Goal: Download file/media

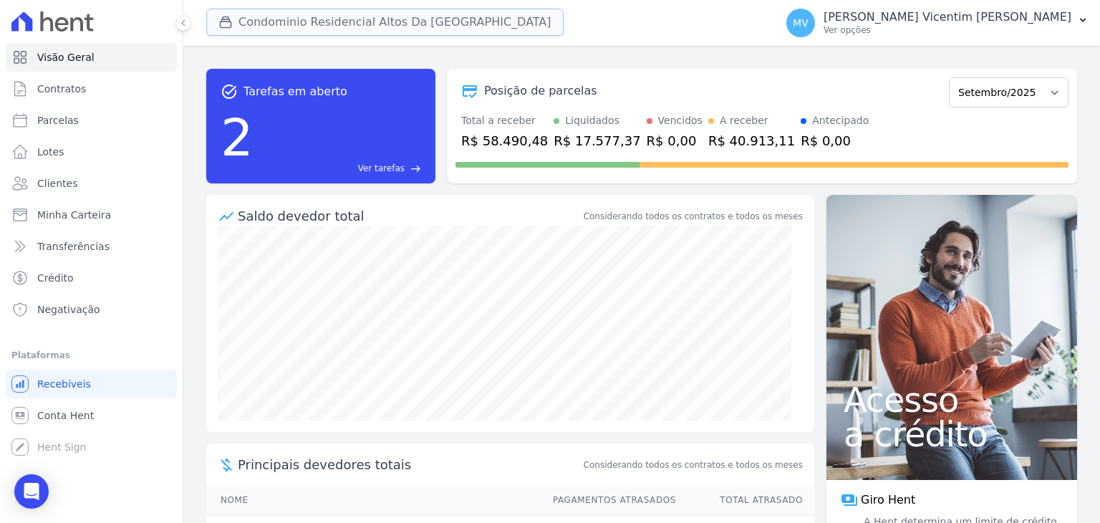
click at [428, 20] on button "Condominio Residencial Altos Da [GEOGRAPHIC_DATA]" at bounding box center [384, 22] width 357 height 27
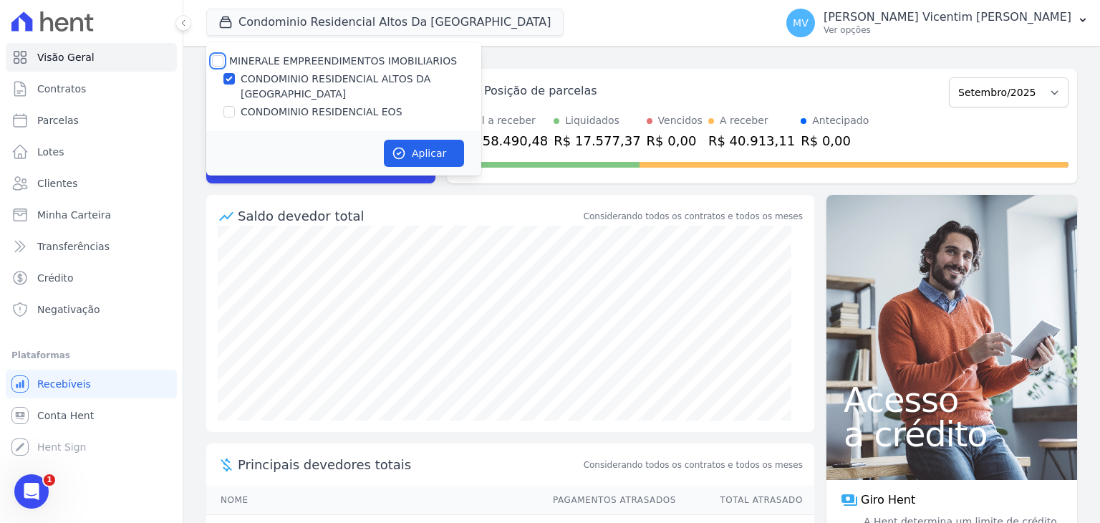
click at [218, 59] on input "MINERALE EMPREENDIMENTOS IMOBILIARIOS" at bounding box center [217, 60] width 11 height 11
checkbox input "true"
click at [218, 59] on input "MINERALE EMPREENDIMENTOS IMOBILIARIOS" at bounding box center [217, 60] width 11 height 11
checkbox input "false"
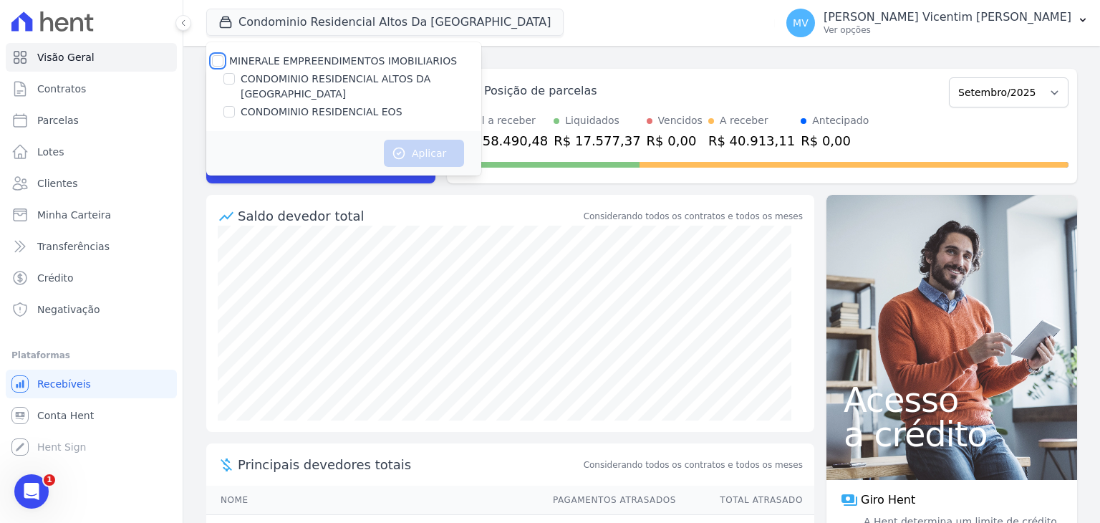
checkbox input "false"
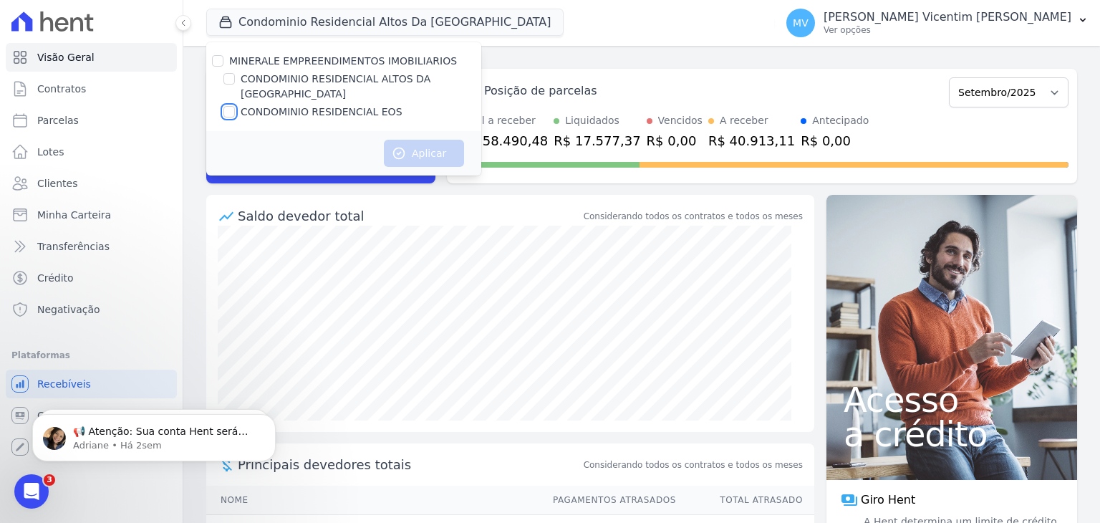
click at [225, 106] on input "CONDOMINIO RESIDENCIAL EOS" at bounding box center [228, 111] width 11 height 11
checkbox input "true"
click at [435, 142] on button "Aplicar" at bounding box center [424, 153] width 80 height 27
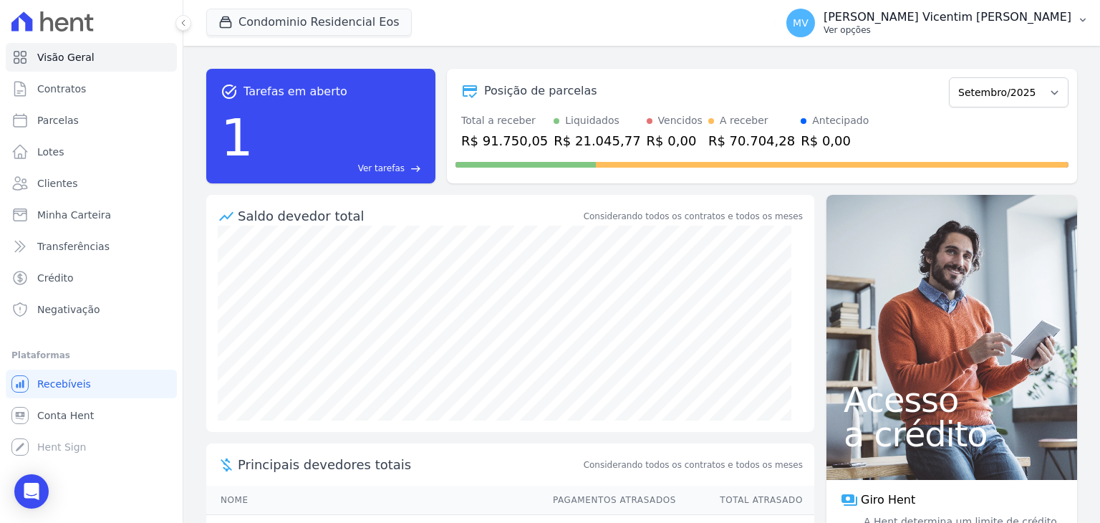
click at [1002, 21] on p "[PERSON_NAME] Vicentim [PERSON_NAME]" at bounding box center [947, 17] width 248 height 14
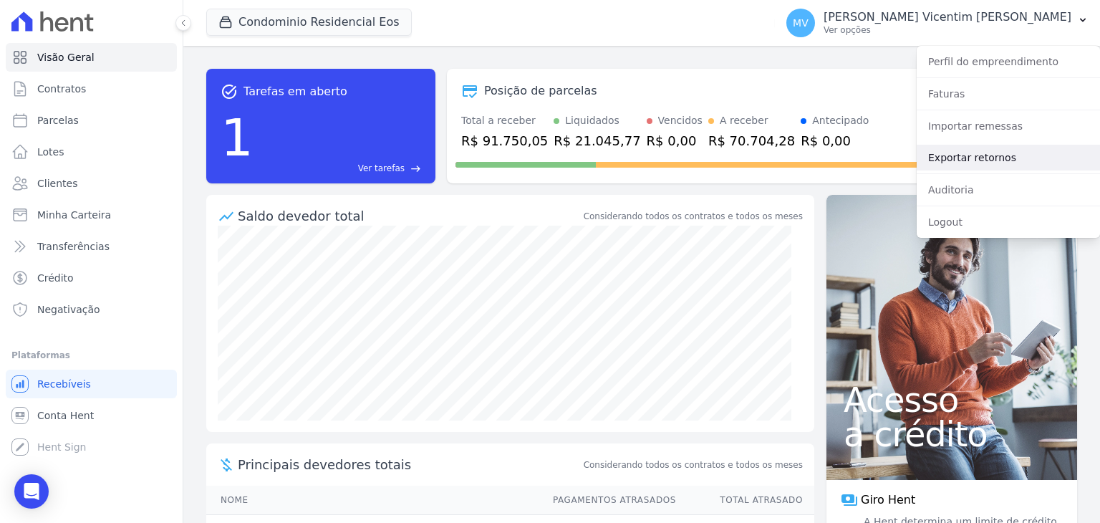
click at [967, 155] on link "Exportar retornos" at bounding box center [1007, 158] width 183 height 26
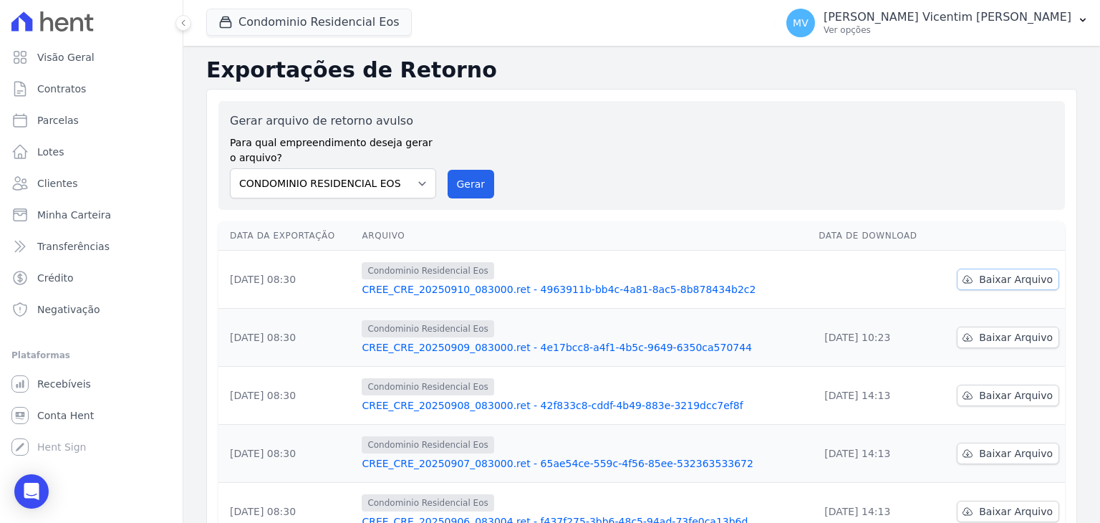
click at [992, 280] on span "Baixar Arquivo" at bounding box center [1016, 279] width 74 height 14
click at [416, 181] on select "CONDOMINIO RESIDENCIAL ALTOS DA [GEOGRAPHIC_DATA] CONDOMINIO RESIDENCIAL EOS" at bounding box center [333, 183] width 206 height 30
select select "703cf7aa-ae26-4b90-b654-c46c67099d5f"
click at [230, 168] on select "CONDOMINIO RESIDENCIAL ALTOS DA [GEOGRAPHIC_DATA] CONDOMINIO RESIDENCIAL EOS" at bounding box center [333, 183] width 206 height 30
click at [471, 188] on button "Gerar" at bounding box center [470, 184] width 47 height 29
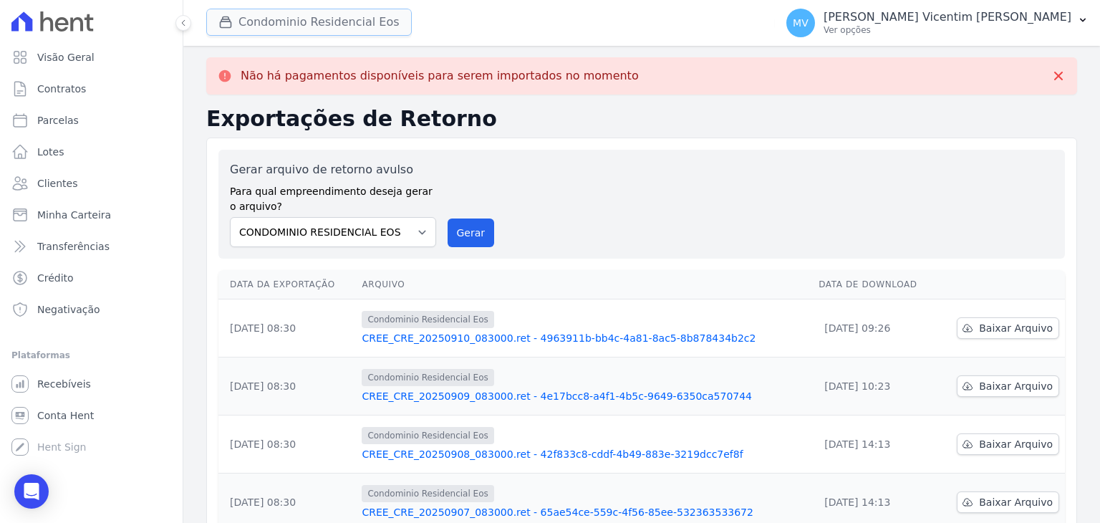
click at [361, 24] on button "Condominio Residencial Eos" at bounding box center [308, 22] width 205 height 27
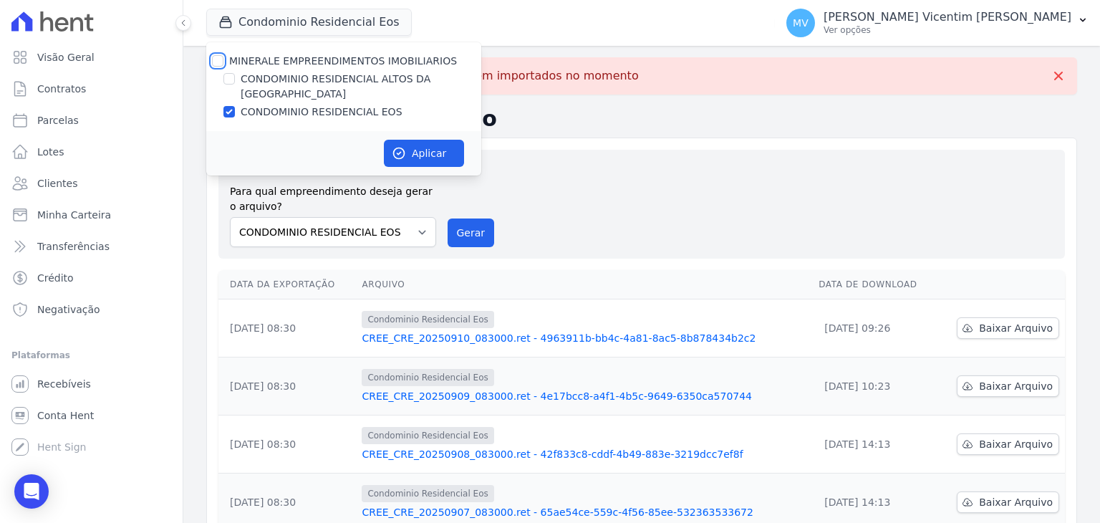
click at [218, 55] on input "MINERALE EMPREENDIMENTOS IMOBILIARIOS" at bounding box center [217, 60] width 11 height 11
checkbox input "true"
click at [218, 55] on input "MINERALE EMPREENDIMENTOS IMOBILIARIOS" at bounding box center [217, 60] width 11 height 11
checkbox input "false"
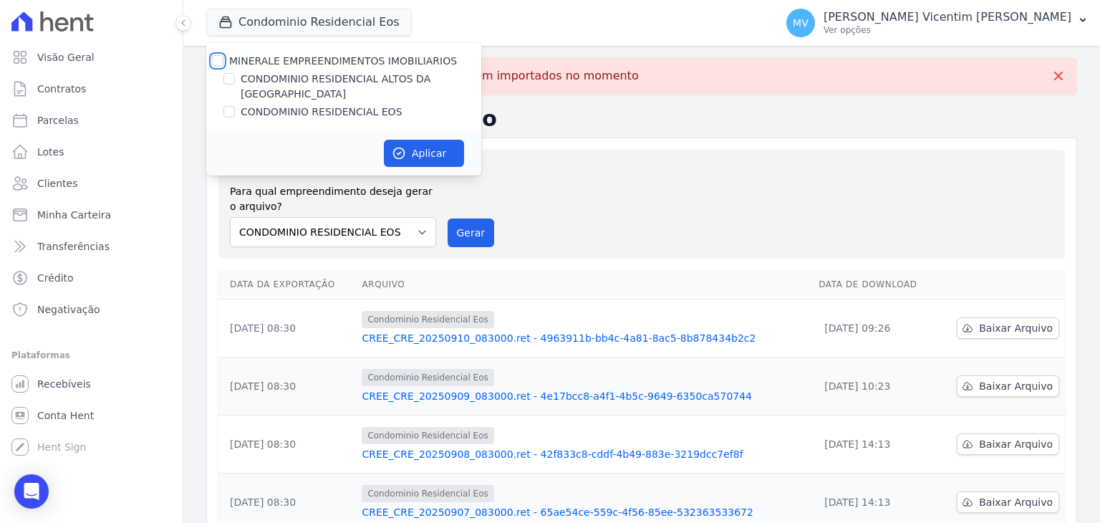
checkbox input "false"
click at [231, 84] on input "CONDOMINIO RESIDENCIAL ALTOS DA [GEOGRAPHIC_DATA]" at bounding box center [228, 78] width 11 height 11
checkbox input "true"
click at [412, 140] on button "Aplicar" at bounding box center [424, 153] width 80 height 27
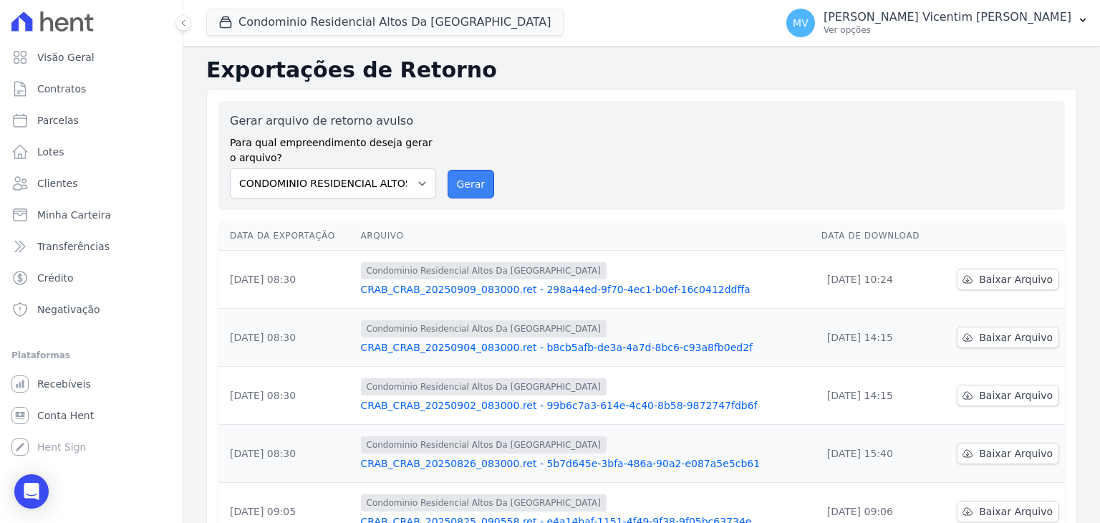
click at [452, 175] on button "Gerar" at bounding box center [470, 184] width 47 height 29
